Goal: Find specific page/section

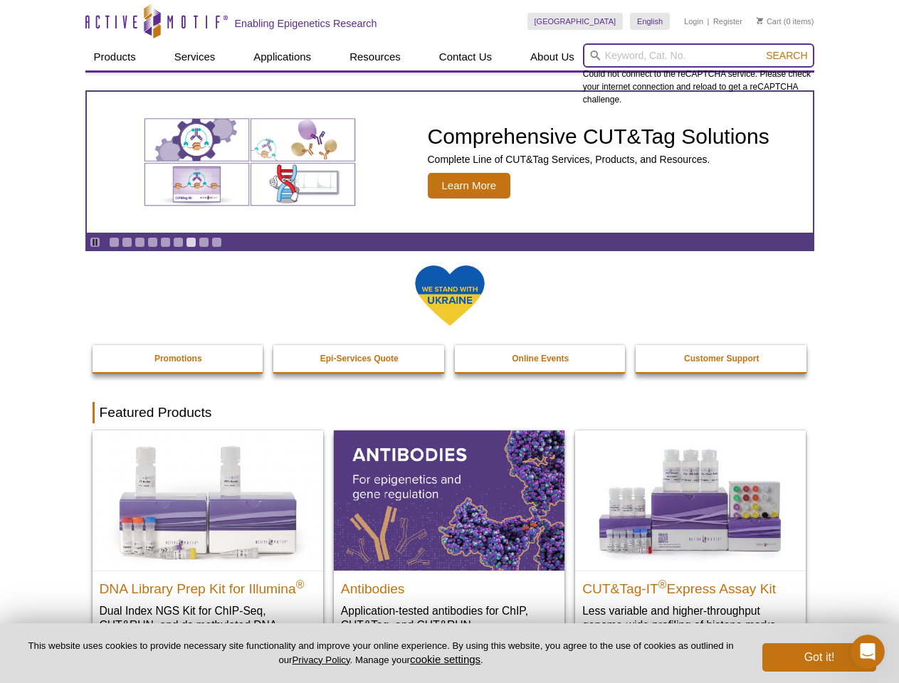
click at [698, 56] on input "search" at bounding box center [698, 55] width 231 height 24
click at [787, 56] on span "Search" at bounding box center [786, 55] width 41 height 11
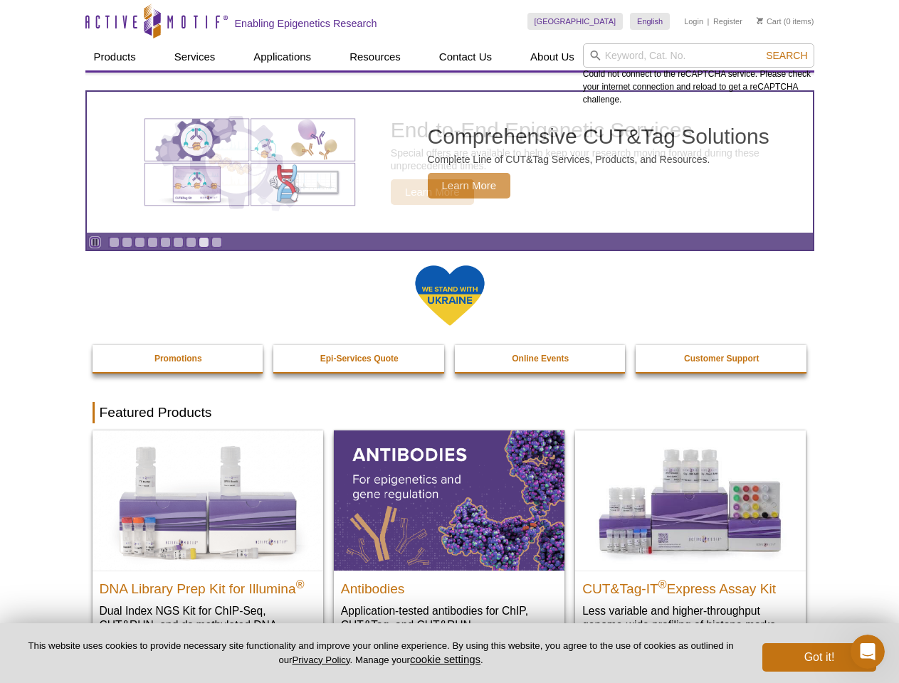
click at [95, 242] on icon "Pause" at bounding box center [94, 242] width 9 height 9
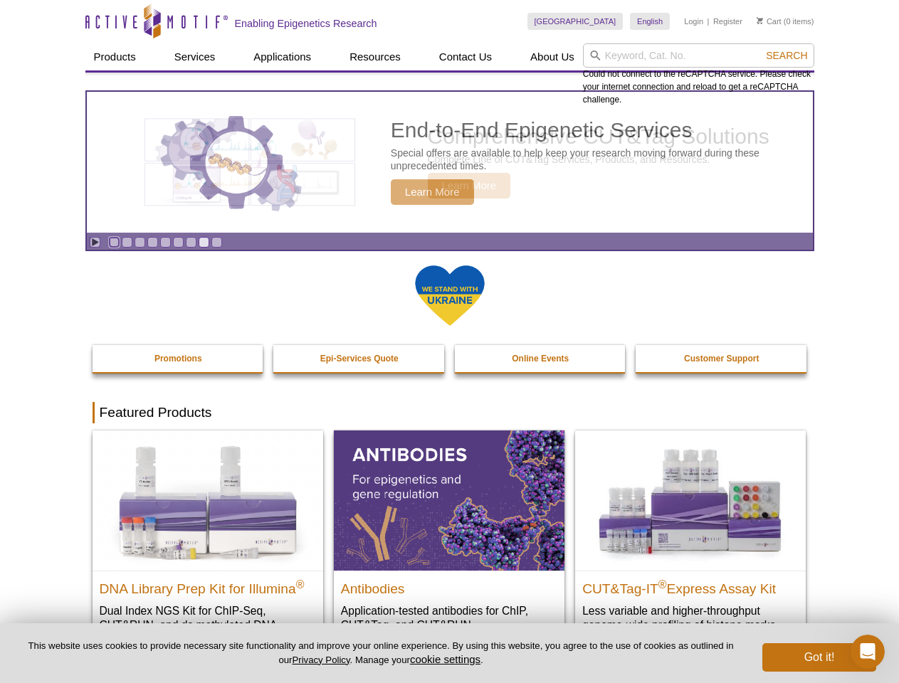
click at [114, 242] on link "Go to slide 1" at bounding box center [114, 242] width 11 height 11
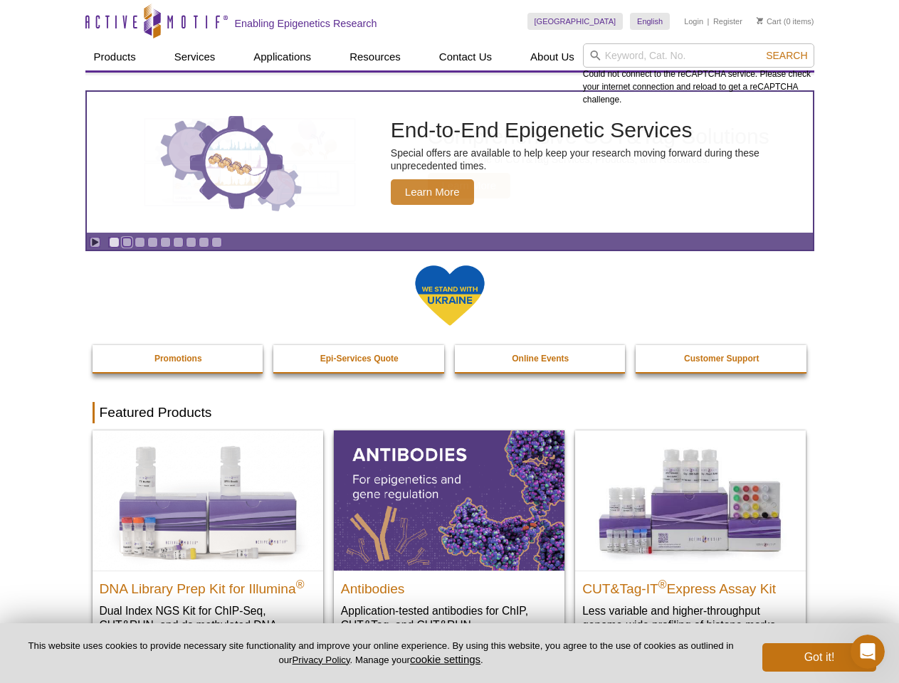
click at [127, 242] on link "Go to slide 2" at bounding box center [127, 242] width 11 height 11
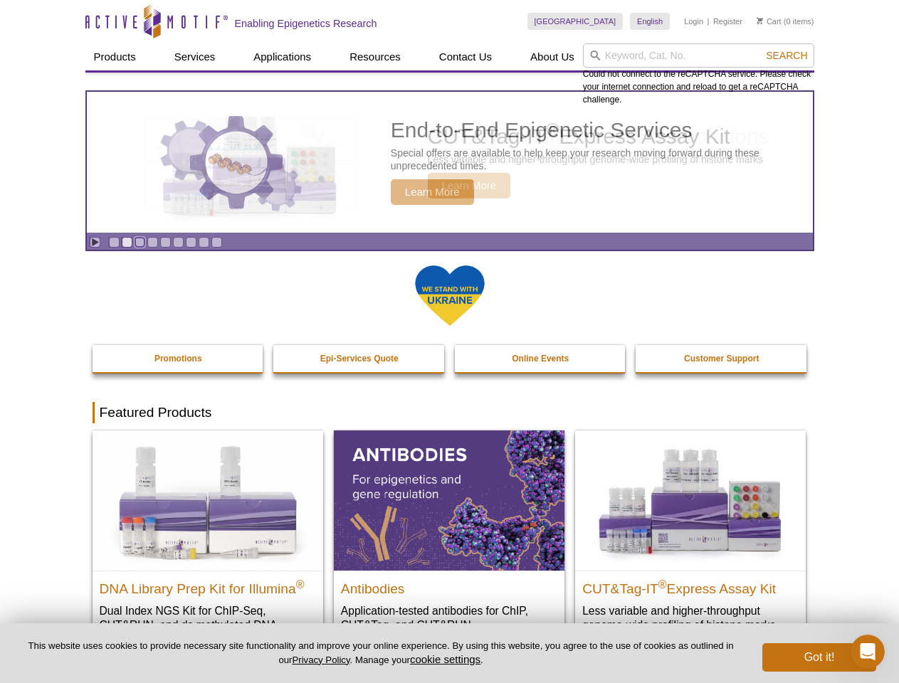
click at [140, 242] on link "Go to slide 3" at bounding box center [140, 242] width 11 height 11
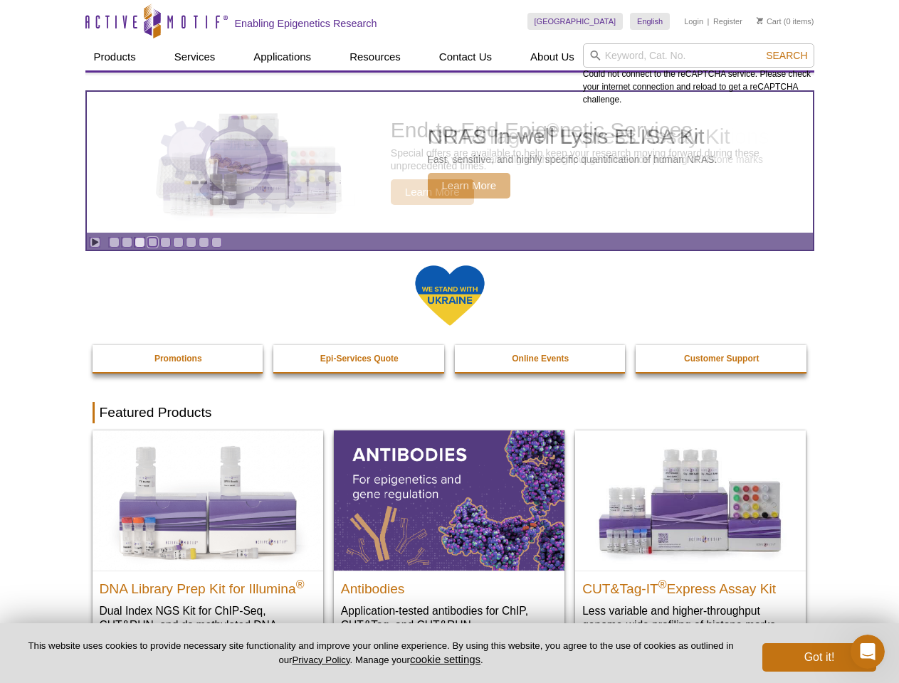
click at [152, 242] on link "Go to slide 4" at bounding box center [152, 242] width 11 height 11
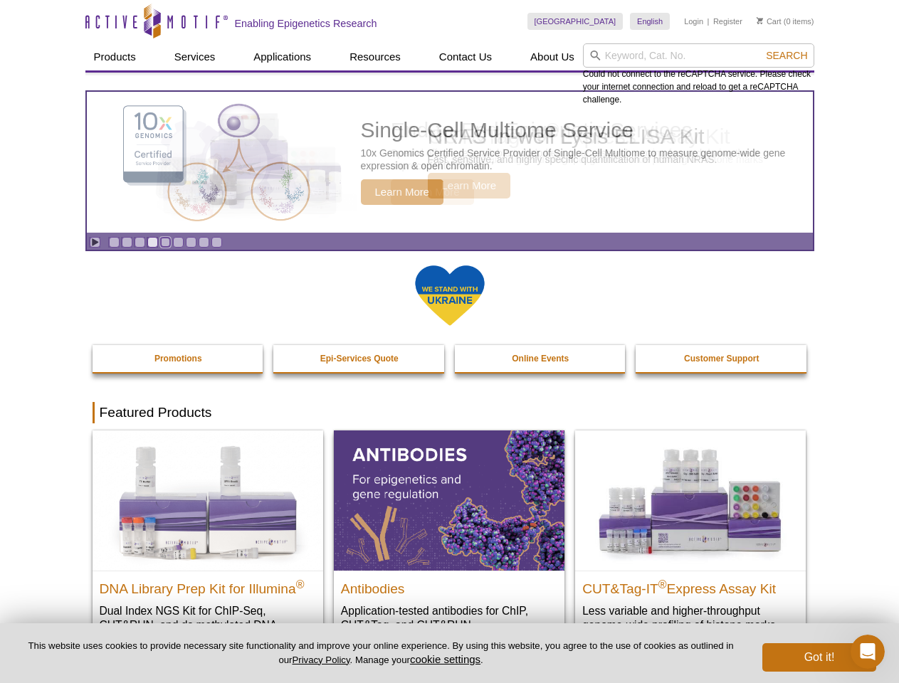
click at [165, 242] on link "Go to slide 5" at bounding box center [165, 242] width 11 height 11
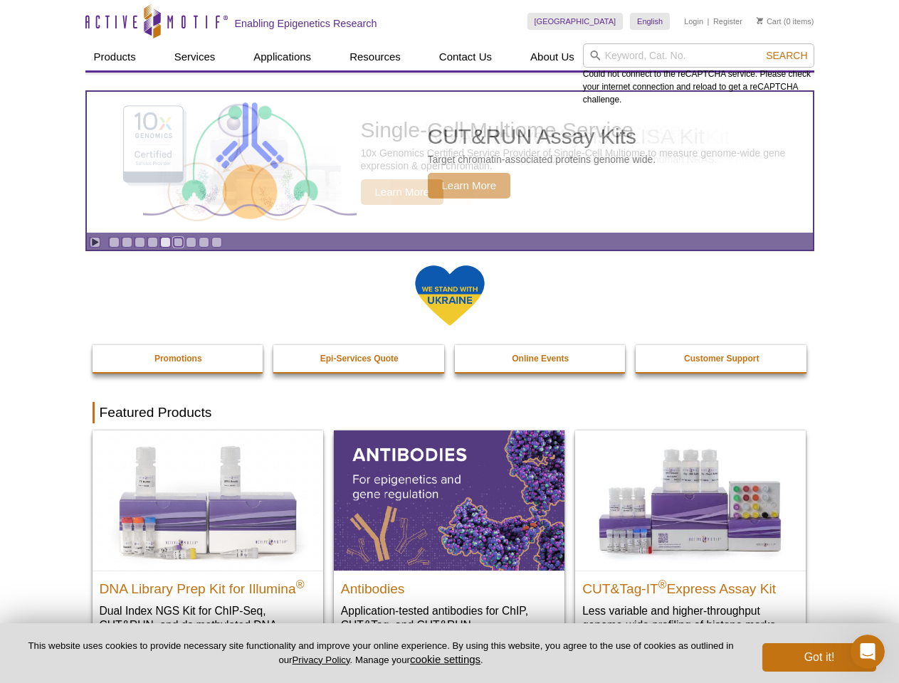
click at [178, 242] on link "Go to slide 6" at bounding box center [178, 242] width 11 height 11
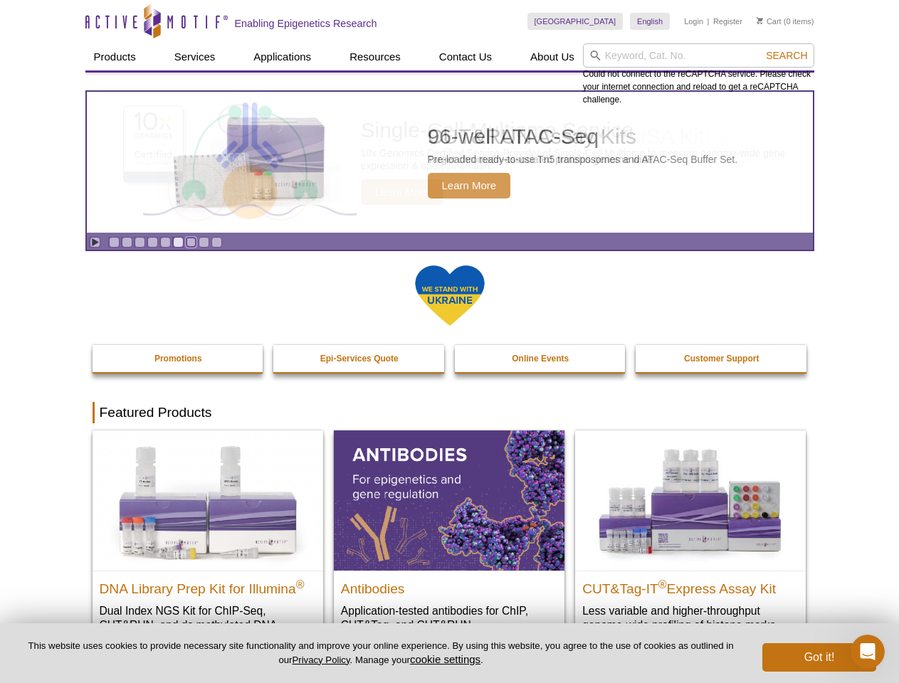
click at [191, 242] on link "Go to slide 7" at bounding box center [191, 242] width 11 height 11
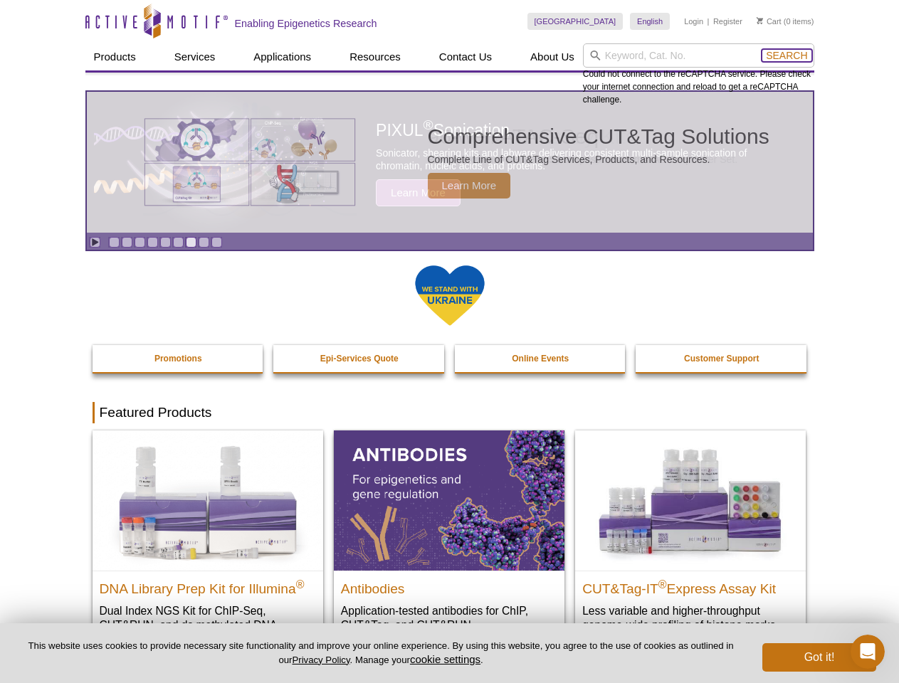
click at [787, 56] on span "Search" at bounding box center [786, 55] width 41 height 11
